Goal: Task Accomplishment & Management: Manage account settings

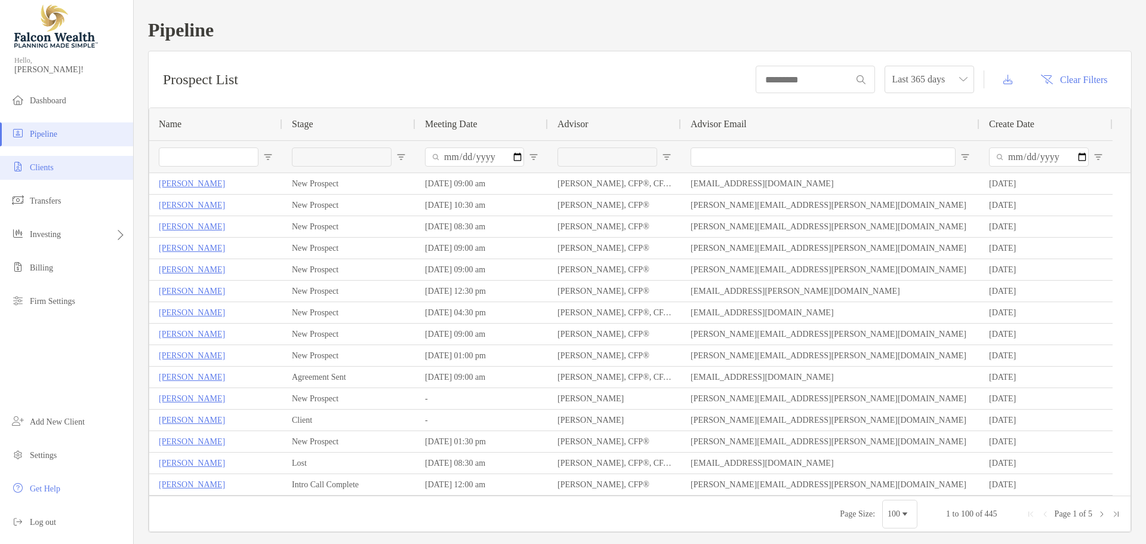
click at [90, 171] on li "Clients" at bounding box center [66, 168] width 133 height 24
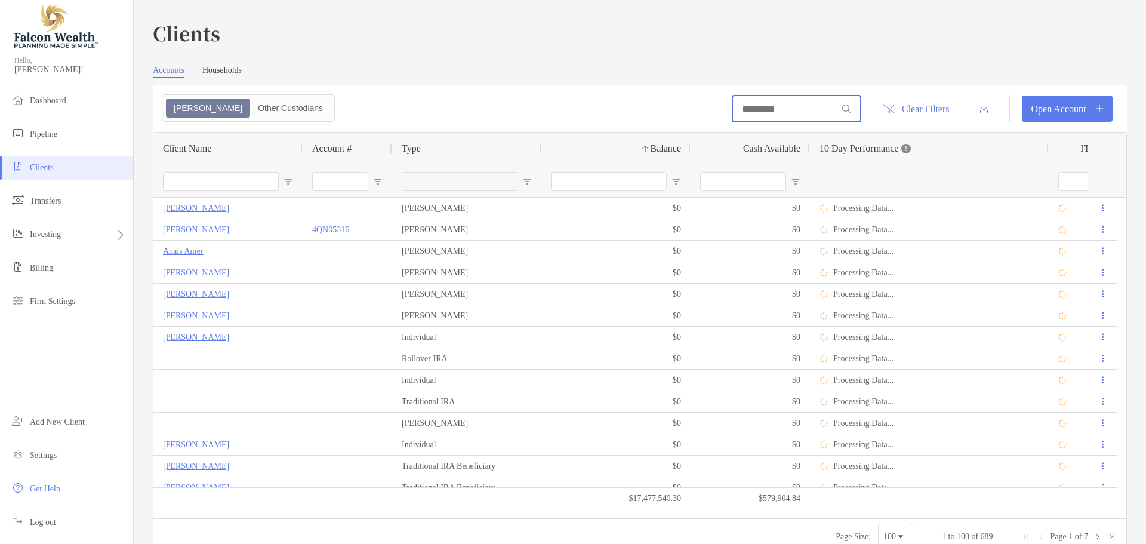
click at [750, 112] on input at bounding box center [785, 109] width 104 height 10
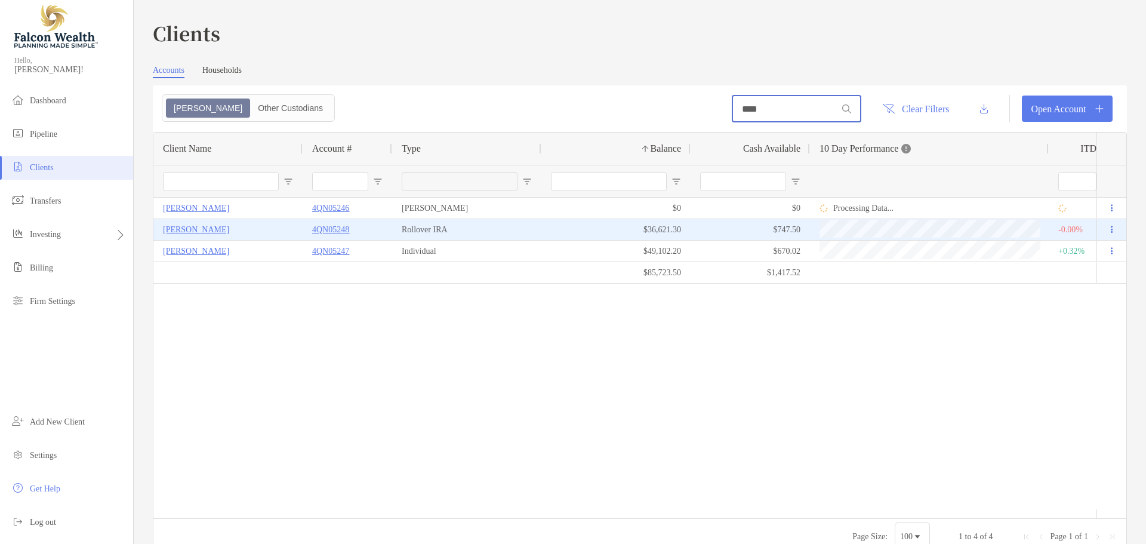
type input "****"
click at [346, 229] on p "4QN05248" at bounding box center [330, 229] width 37 height 15
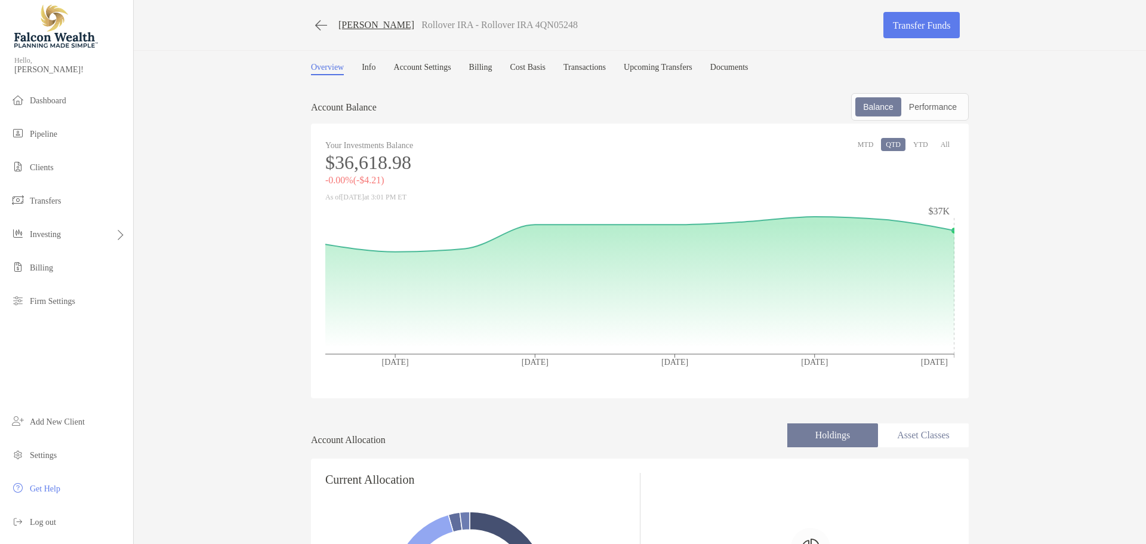
click at [492, 65] on link "Billing" at bounding box center [480, 69] width 23 height 13
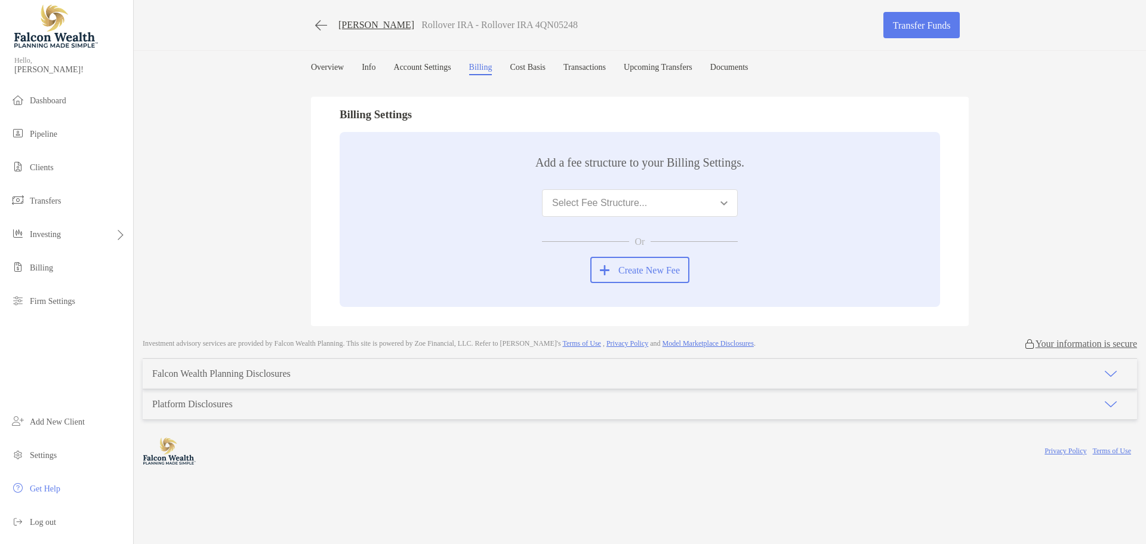
click at [653, 204] on button "Select Fee Structure..." at bounding box center [640, 202] width 196 height 27
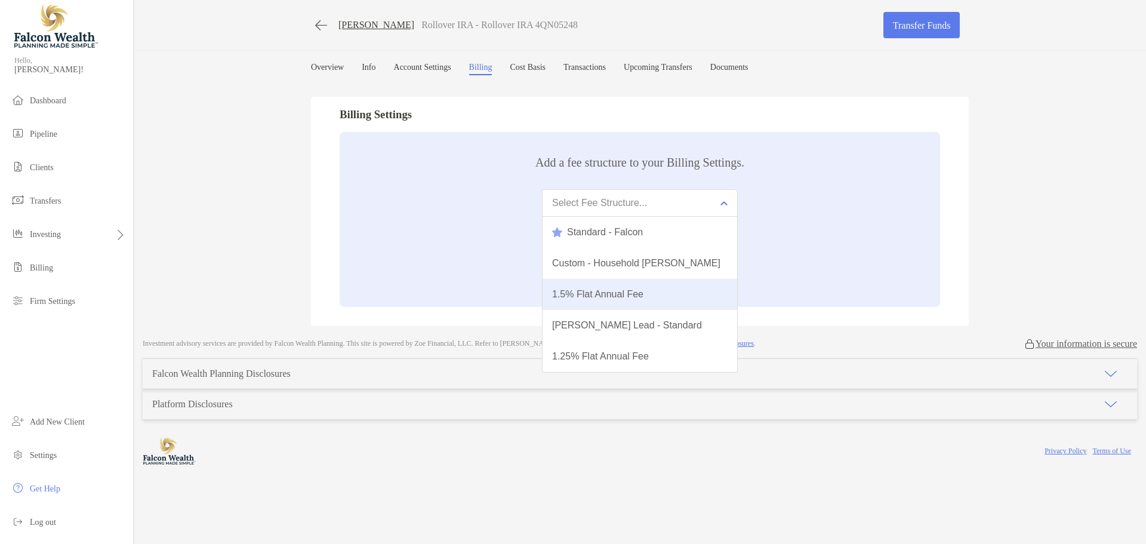
click at [634, 292] on div "1.5% Flat Annual Fee" at bounding box center [597, 294] width 91 height 11
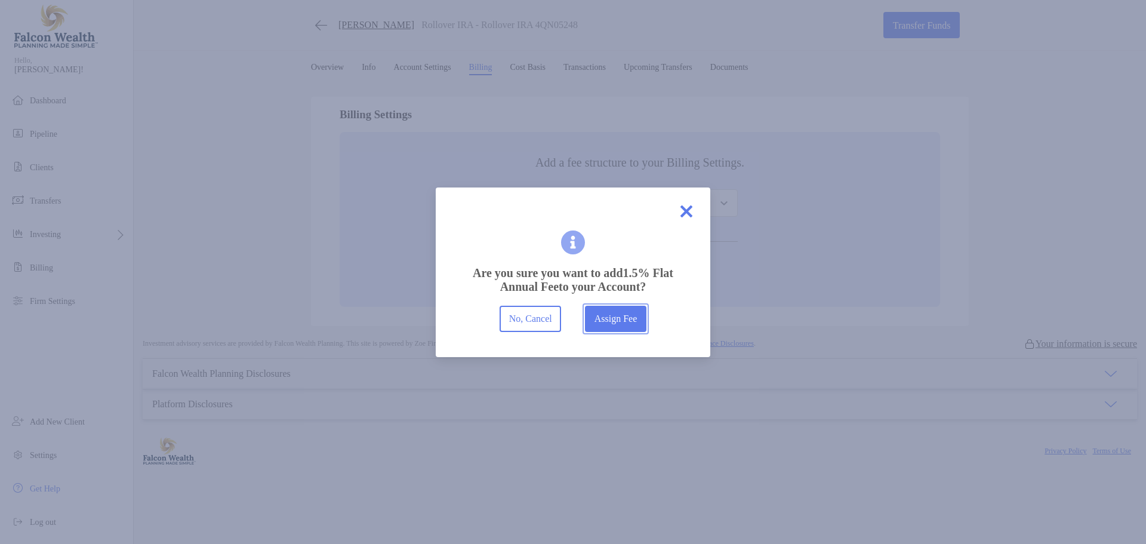
click at [625, 315] on button "Assign Fee" at bounding box center [615, 319] width 61 height 26
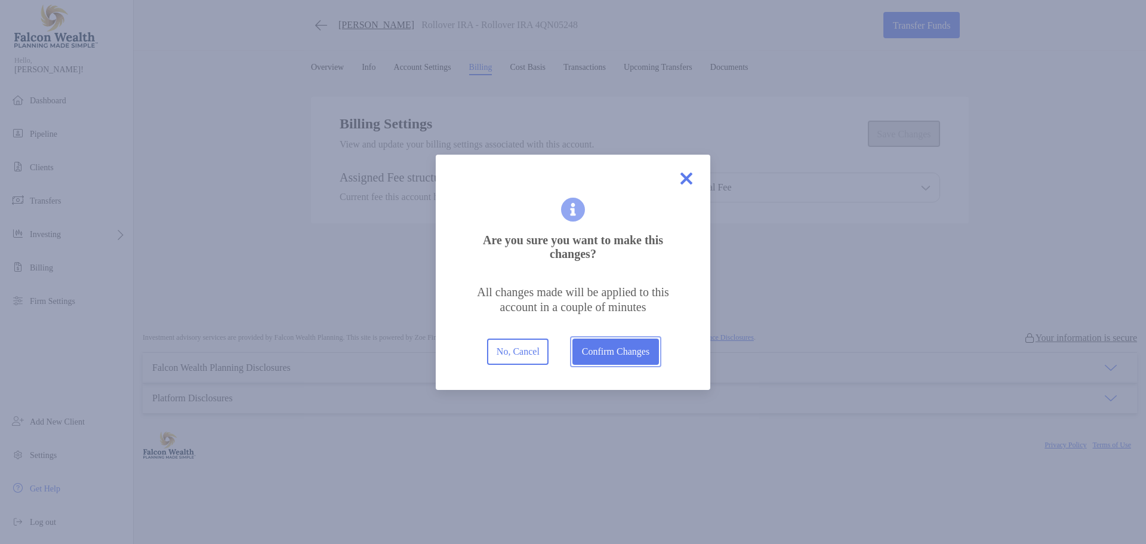
click at [622, 351] on button "Confirm Changes" at bounding box center [615, 351] width 86 height 26
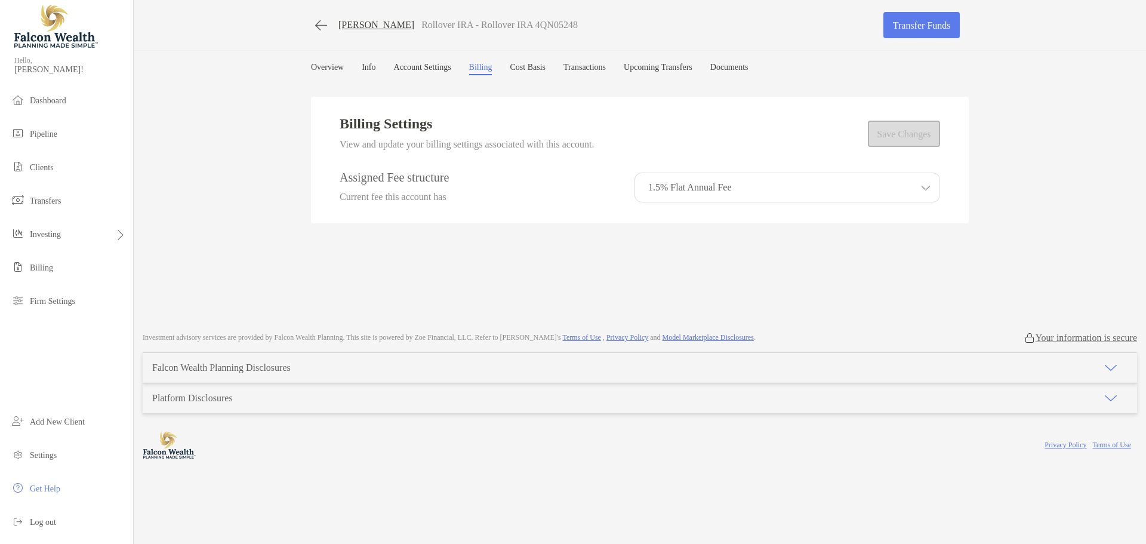
click at [813, 185] on div "1.5% Flat Annual Fee" at bounding box center [787, 187] width 306 height 30
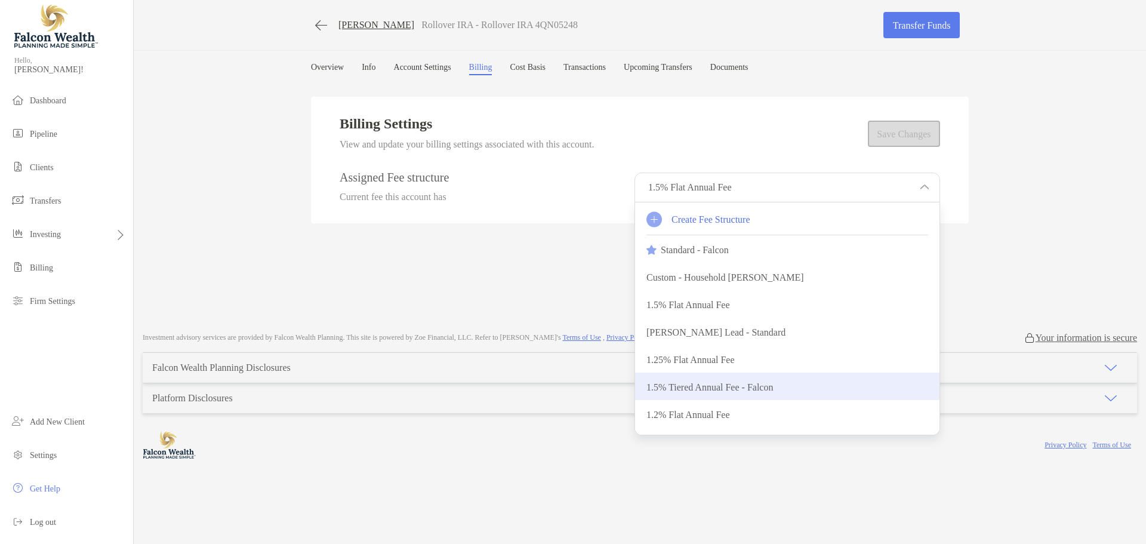
scroll to position [119, 0]
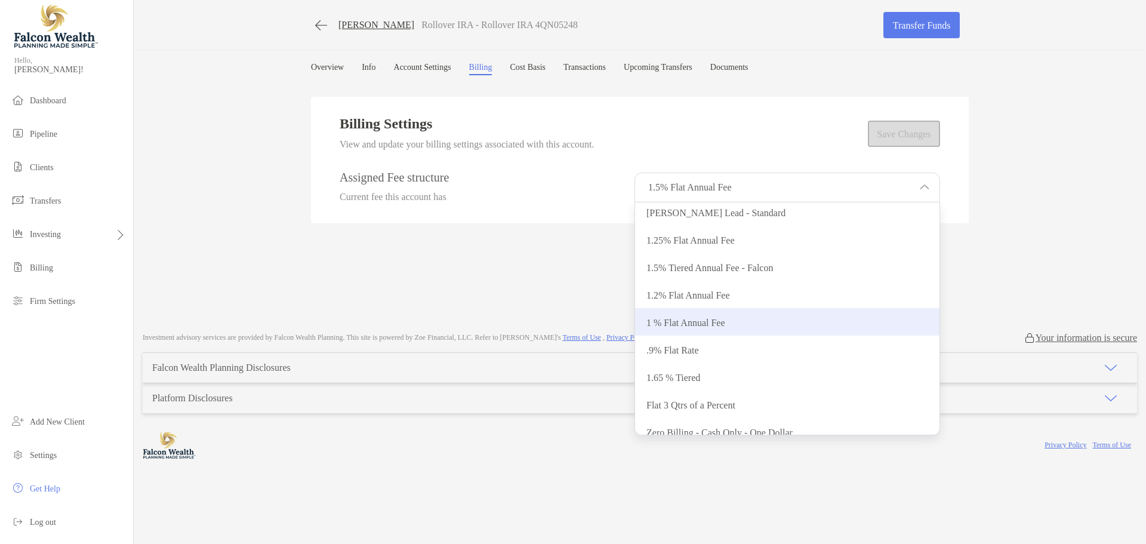
click at [719, 326] on p "1 % Flat Annual Fee" at bounding box center [685, 322] width 79 height 11
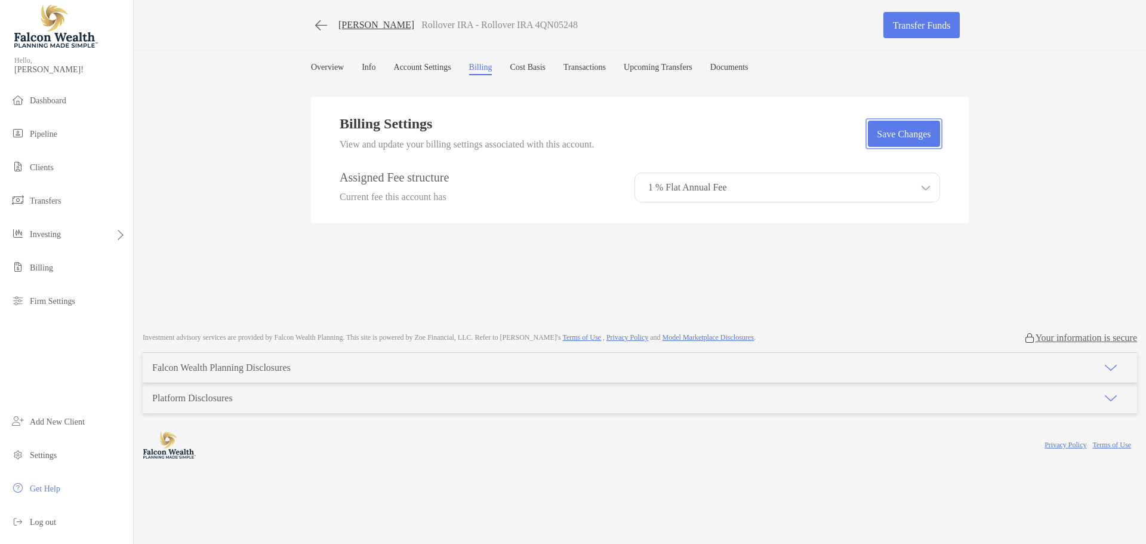
click at [914, 138] on button "Save Changes" at bounding box center [904, 134] width 72 height 26
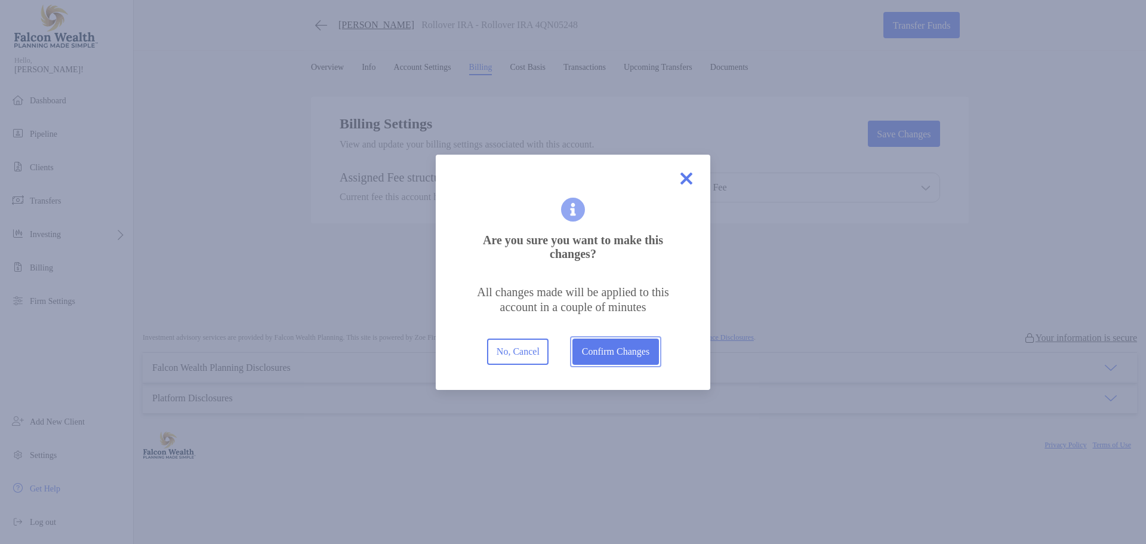
click at [641, 355] on button "Confirm Changes" at bounding box center [615, 351] width 86 height 26
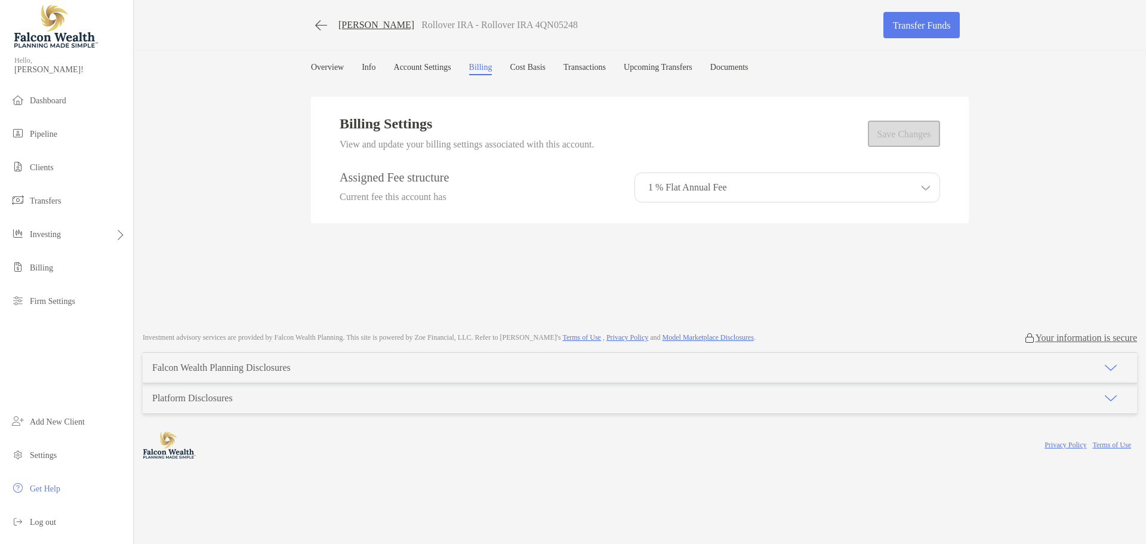
click at [597, 252] on div "Billing Settings View and update your billing settings associated with this acc…" at bounding box center [640, 200] width 658 height 239
click at [438, 66] on link "Account Settings" at bounding box center [422, 69] width 57 height 13
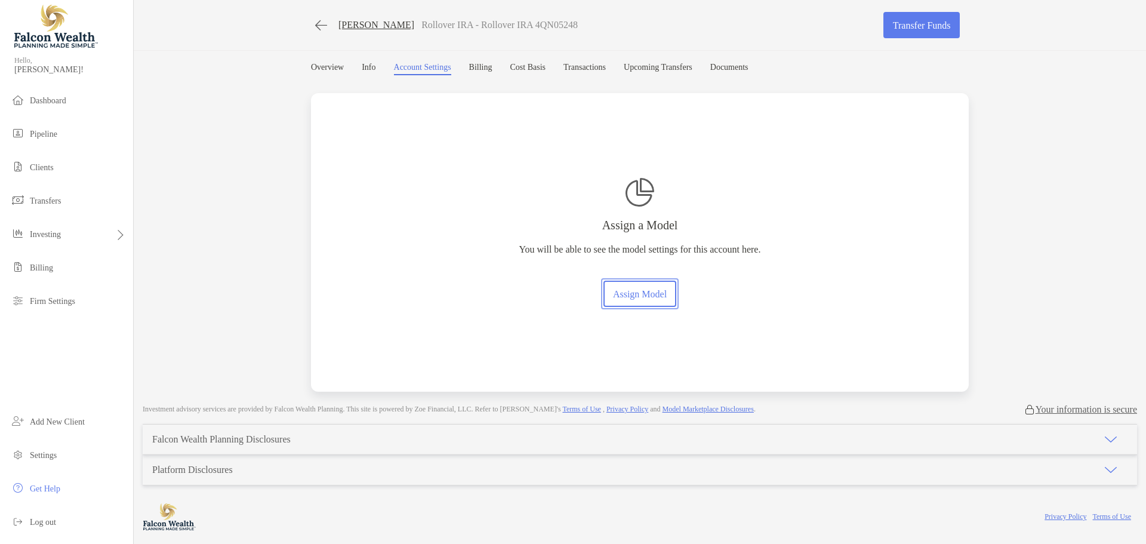
click at [661, 294] on link "Assign Model" at bounding box center [639, 294] width 72 height 26
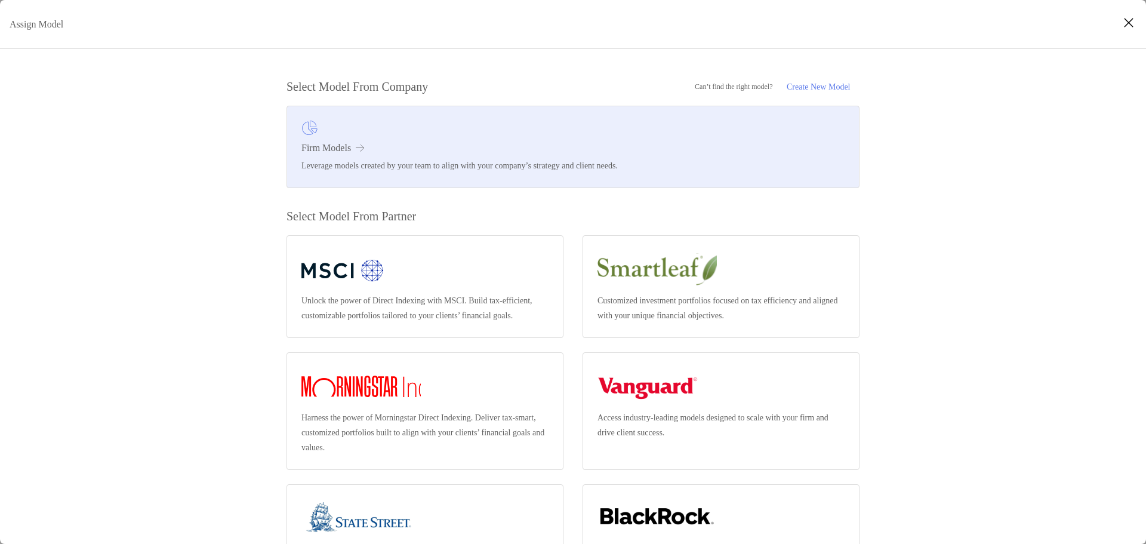
click at [350, 141] on link "Firm Models Leverage models created by your team to align with your company’s s…" at bounding box center [572, 147] width 573 height 82
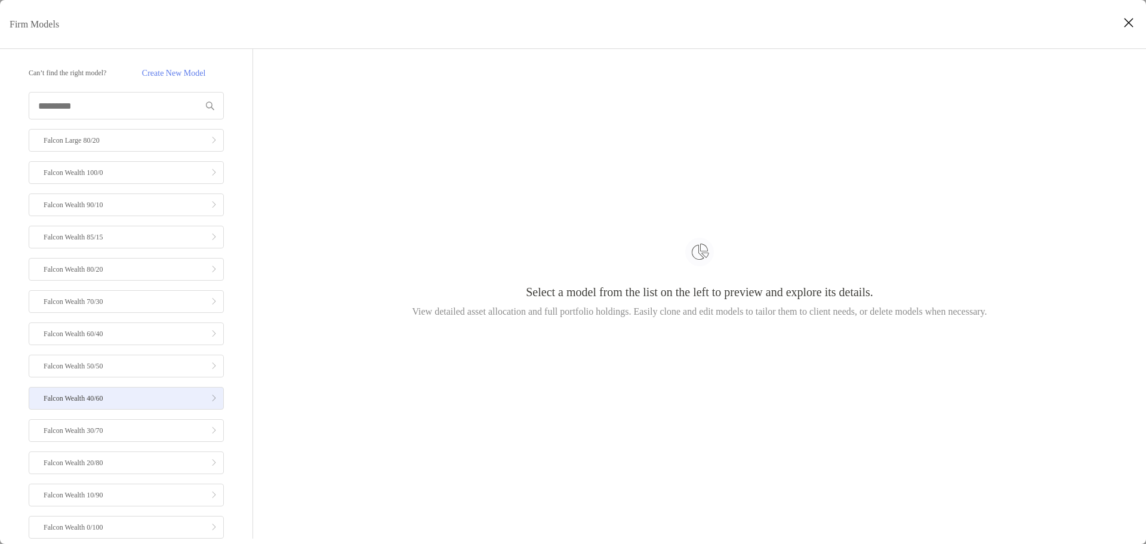
click at [116, 400] on link "Falcon Wealth 40/60" at bounding box center [126, 398] width 195 height 23
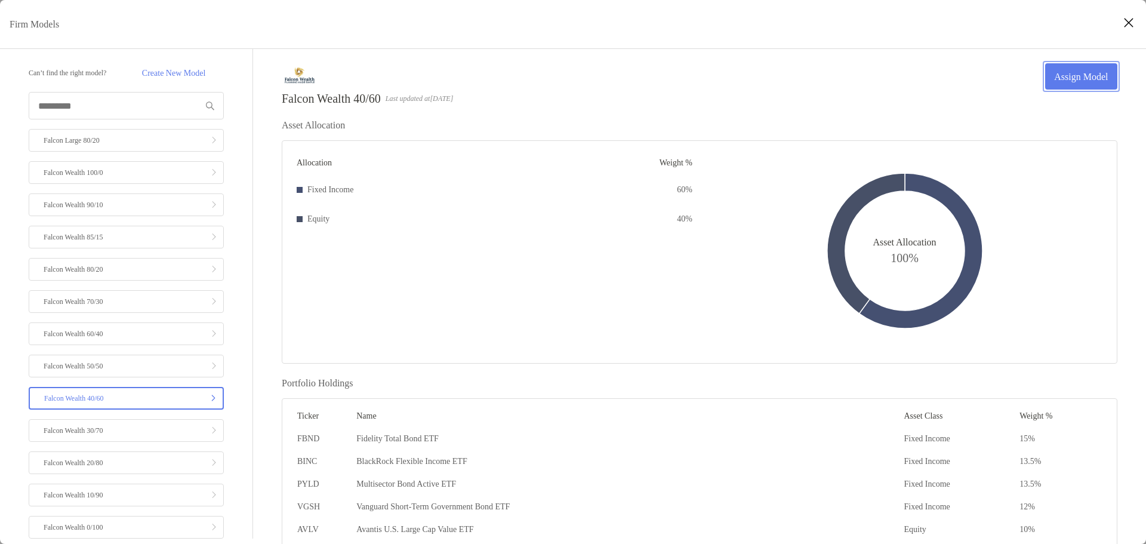
click at [1079, 69] on link "Assign Model" at bounding box center [1081, 76] width 72 height 26
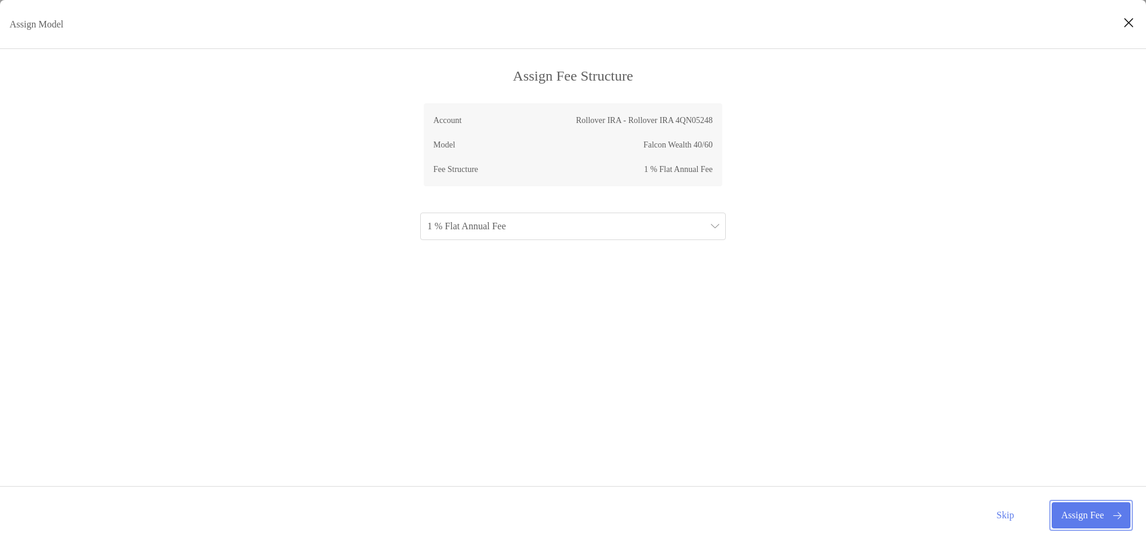
click at [1091, 505] on button "Assign Fee" at bounding box center [1091, 515] width 79 height 26
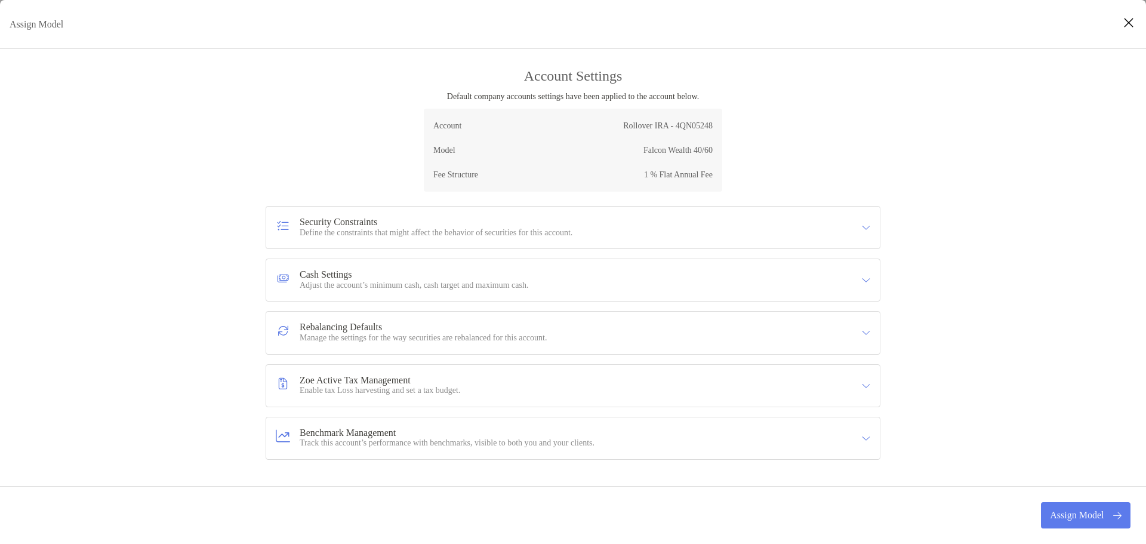
click at [316, 103] on div "Account Settings Default company accounts settings have been applied to the acc…" at bounding box center [573, 325] width 1146 height 514
click at [1058, 511] on button "Assign Model" at bounding box center [1086, 515] width 90 height 26
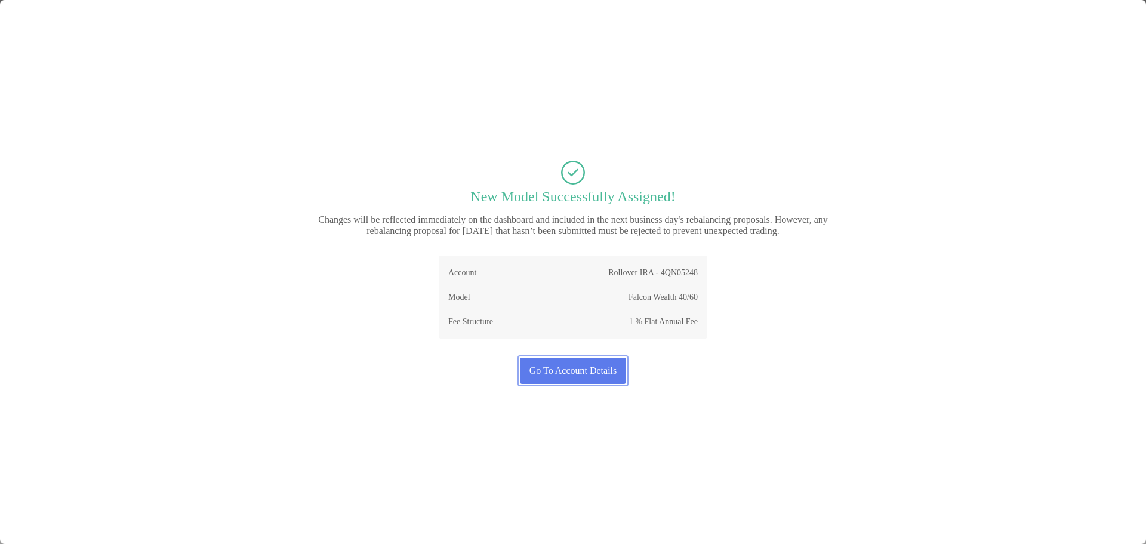
click at [585, 372] on button "Go To Account Details" at bounding box center [573, 371] width 106 height 26
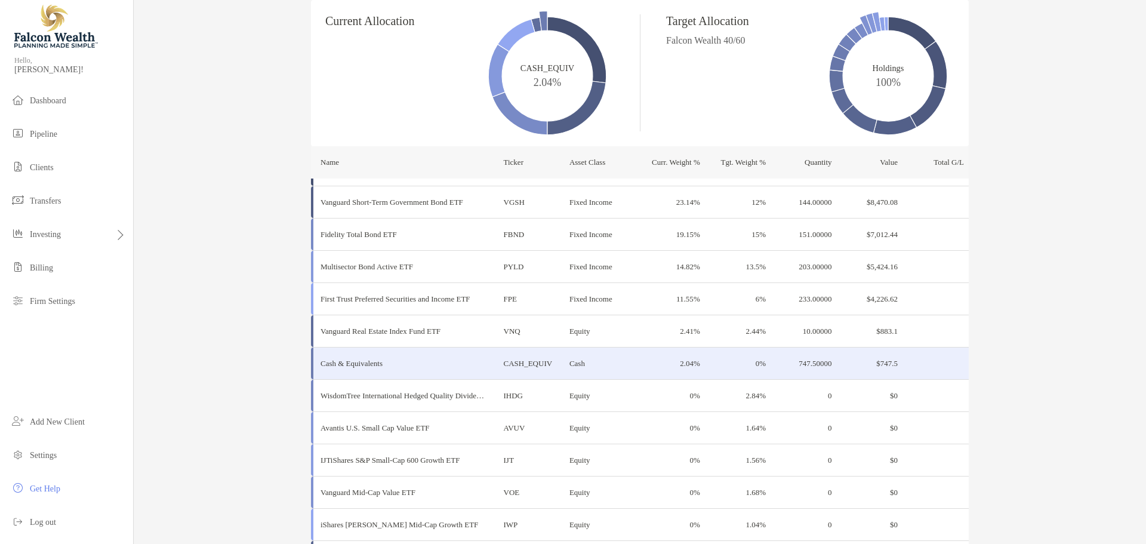
scroll to position [373, 0]
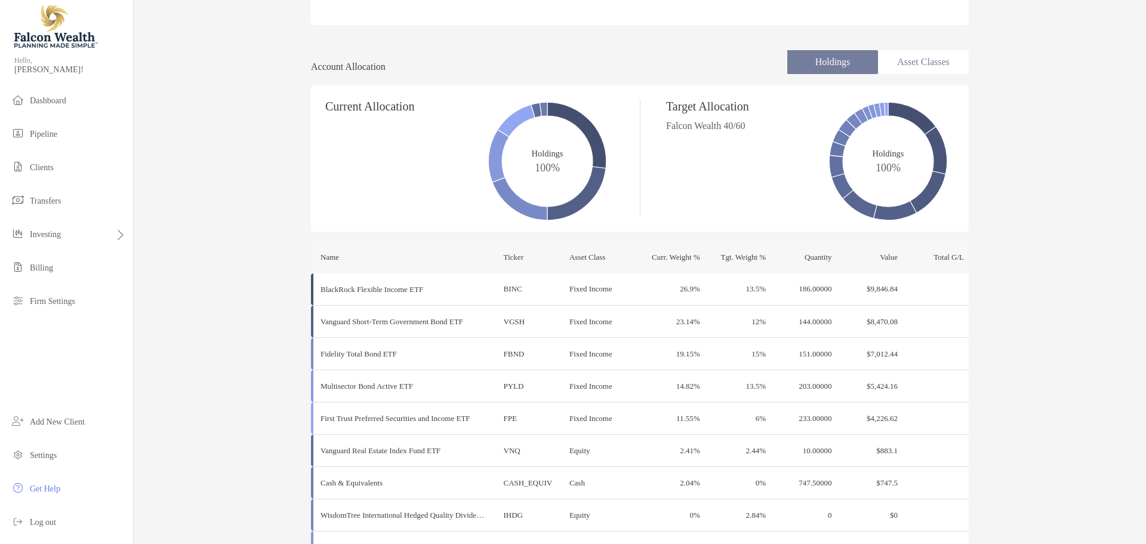
click at [218, 262] on div "[PERSON_NAME] Rollover IRA - Rollover IRA 4QN05248 Transfer Funds Overview Info…" at bounding box center [640, 399] width 1012 height 1544
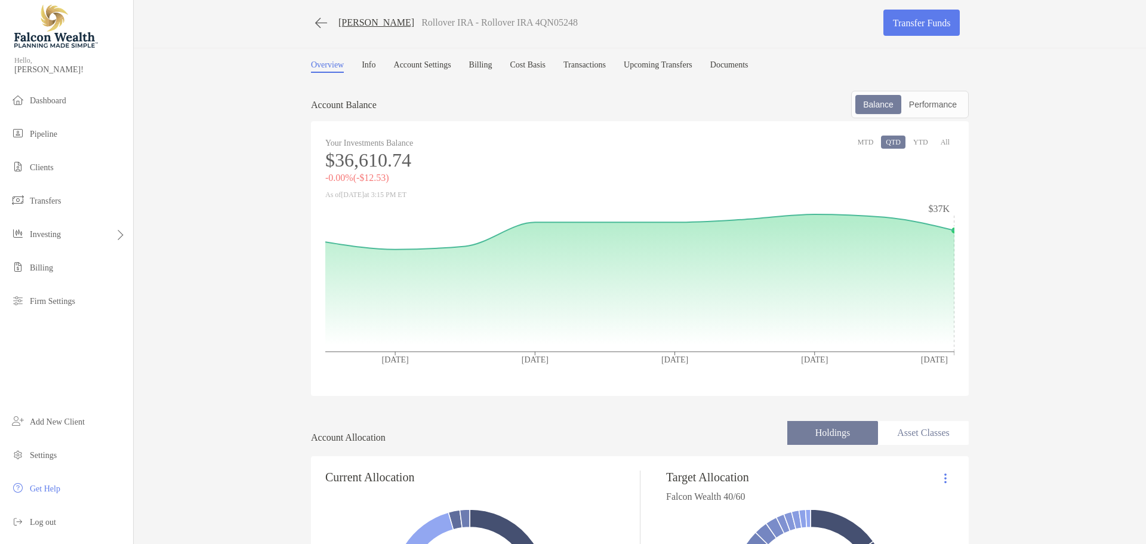
scroll to position [0, 0]
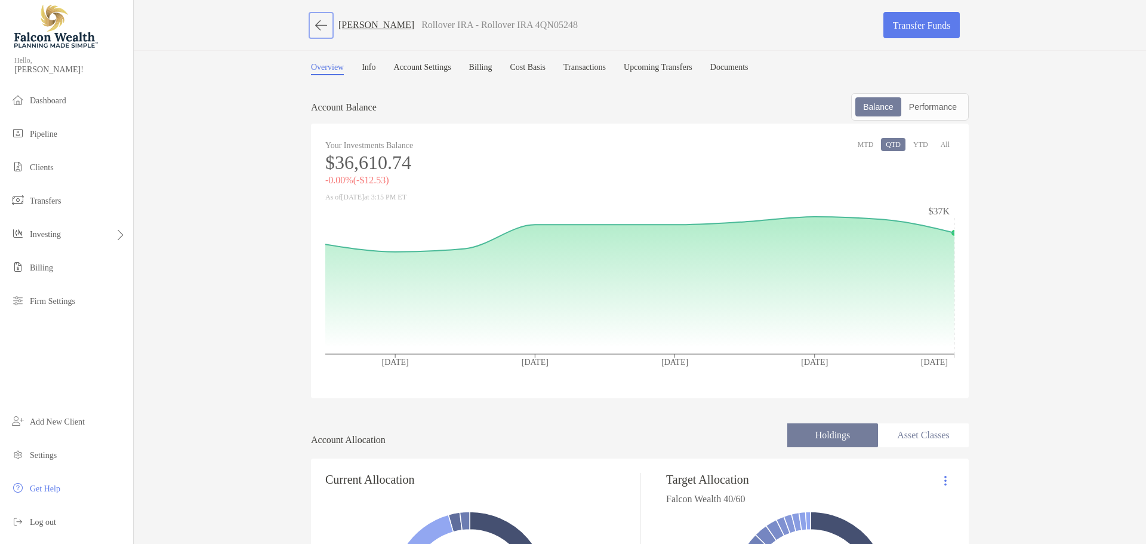
click at [321, 23] on button "button" at bounding box center [321, 25] width 20 height 22
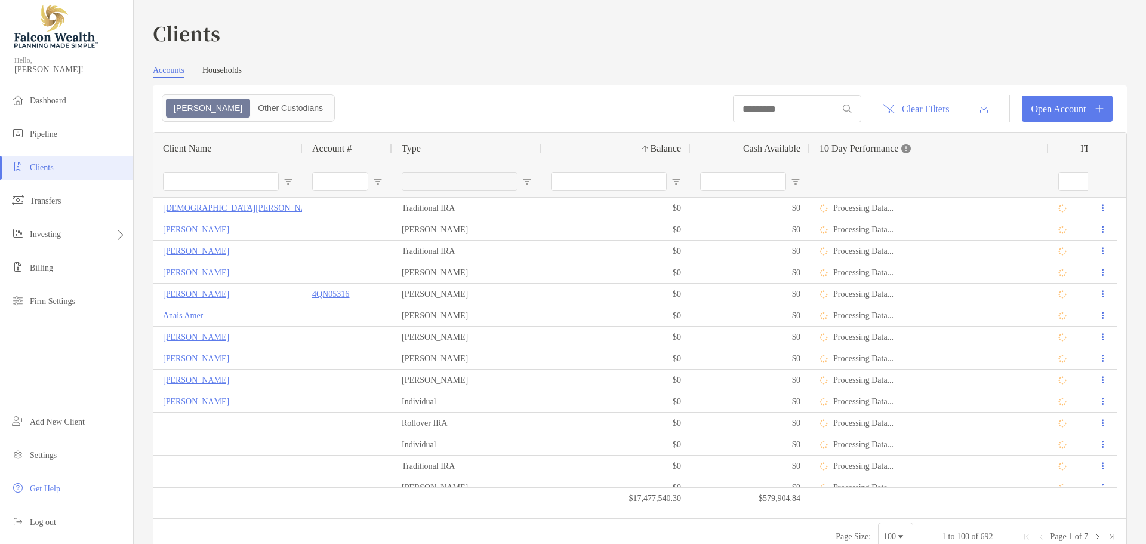
click at [456, 42] on h3 "Clients" at bounding box center [640, 32] width 974 height 27
